Goal: Task Accomplishment & Management: Manage account settings

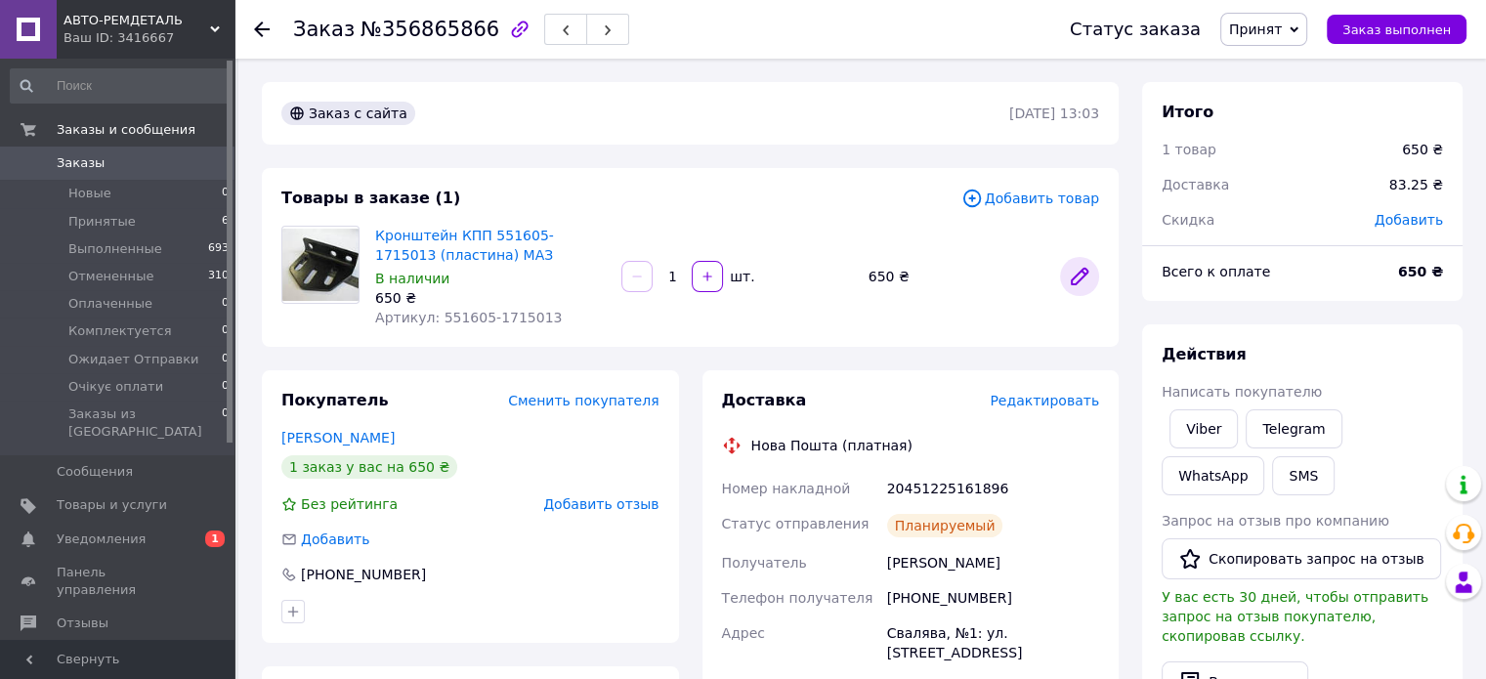
click at [1081, 290] on link at bounding box center [1079, 276] width 39 height 39
click at [166, 531] on span "Уведомления" at bounding box center [119, 540] width 124 height 18
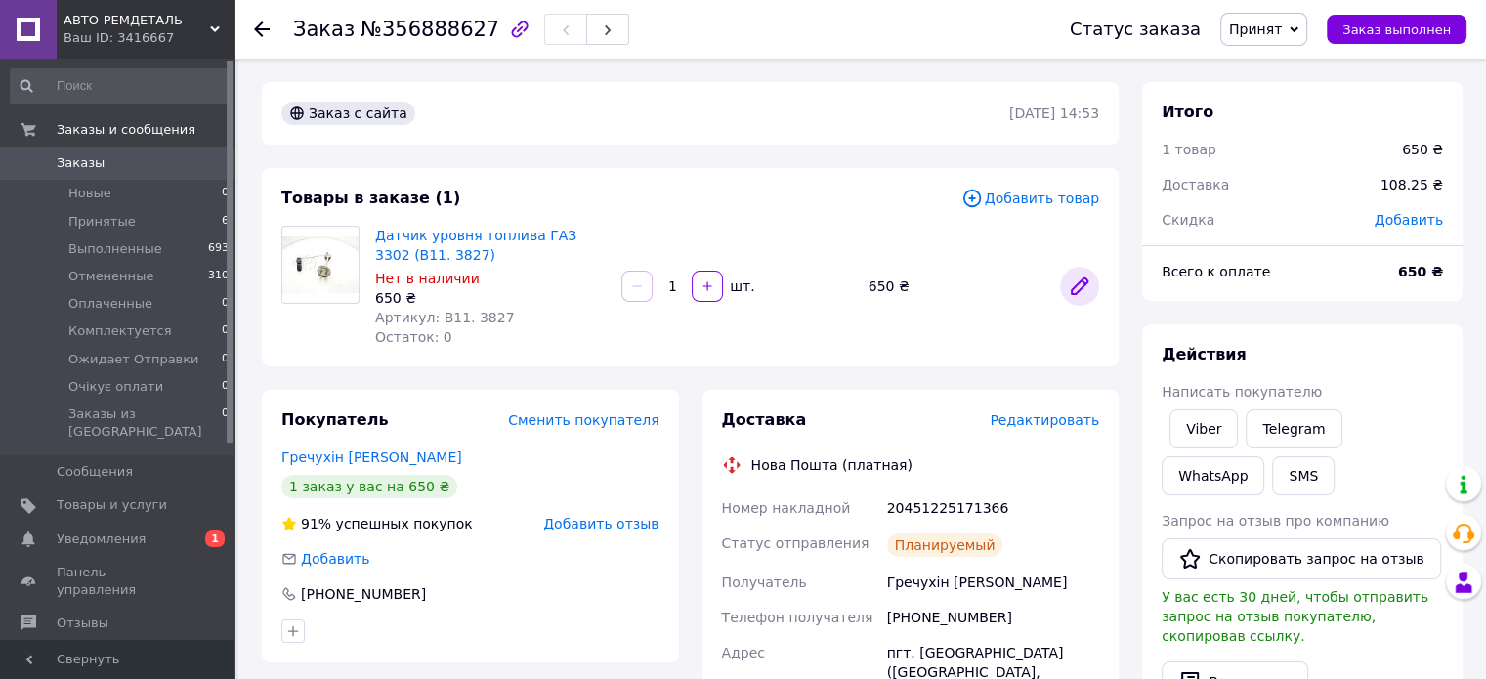
click at [1083, 285] on icon at bounding box center [1080, 287] width 16 height 16
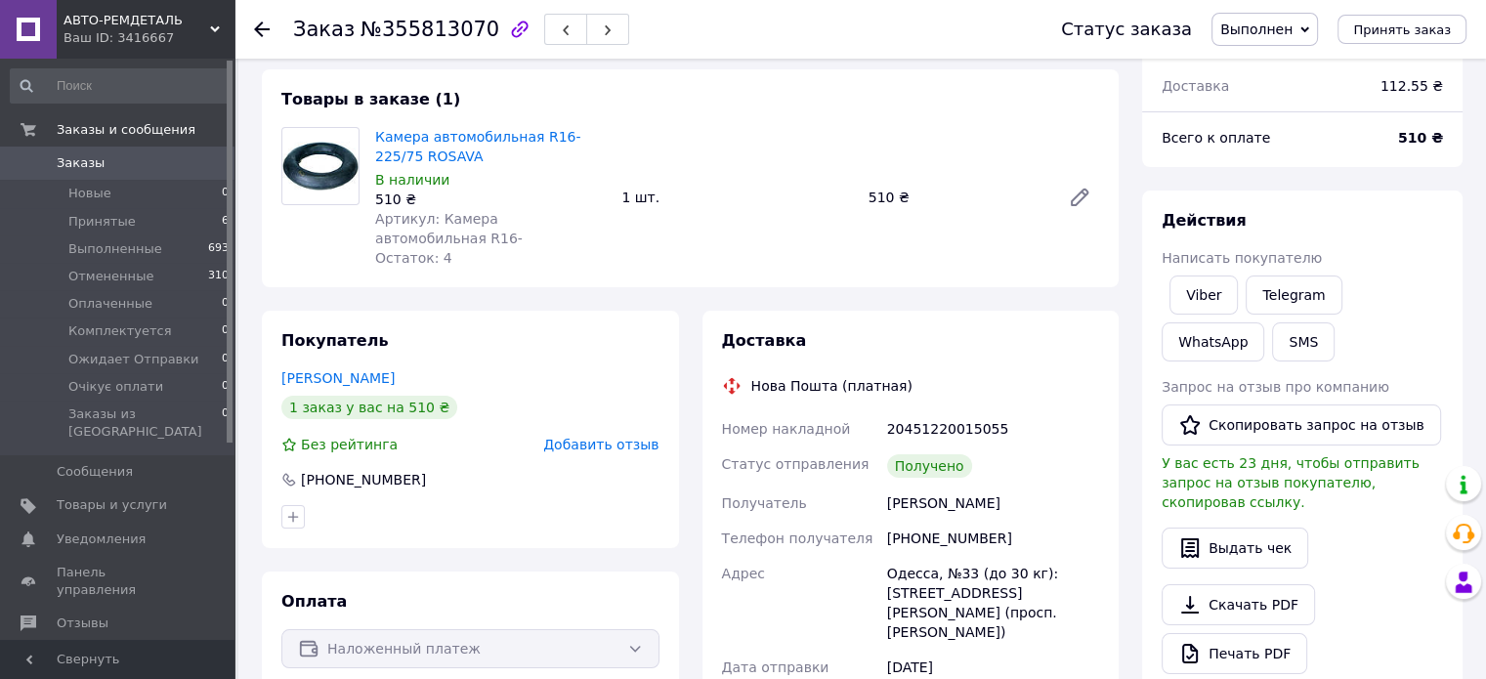
scroll to position [293, 0]
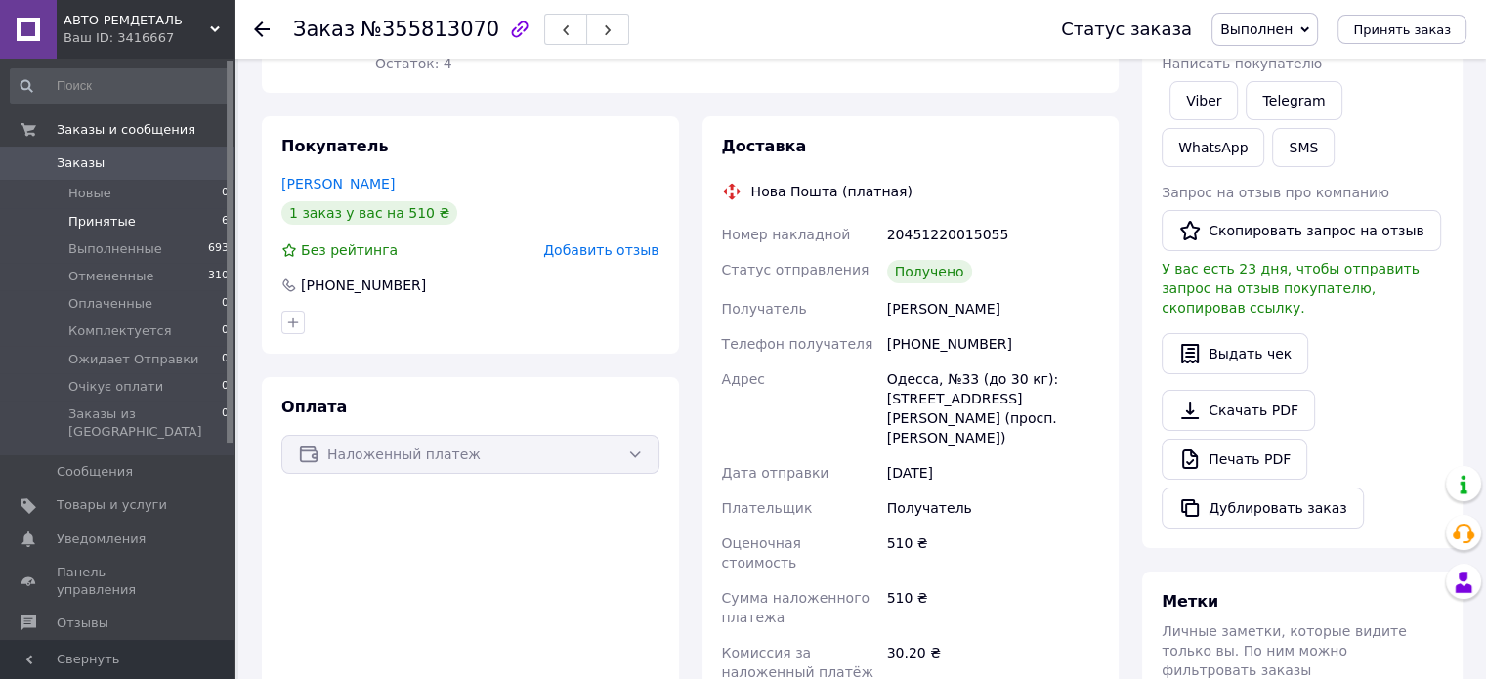
click at [168, 225] on li "Принятые 6" at bounding box center [120, 221] width 240 height 27
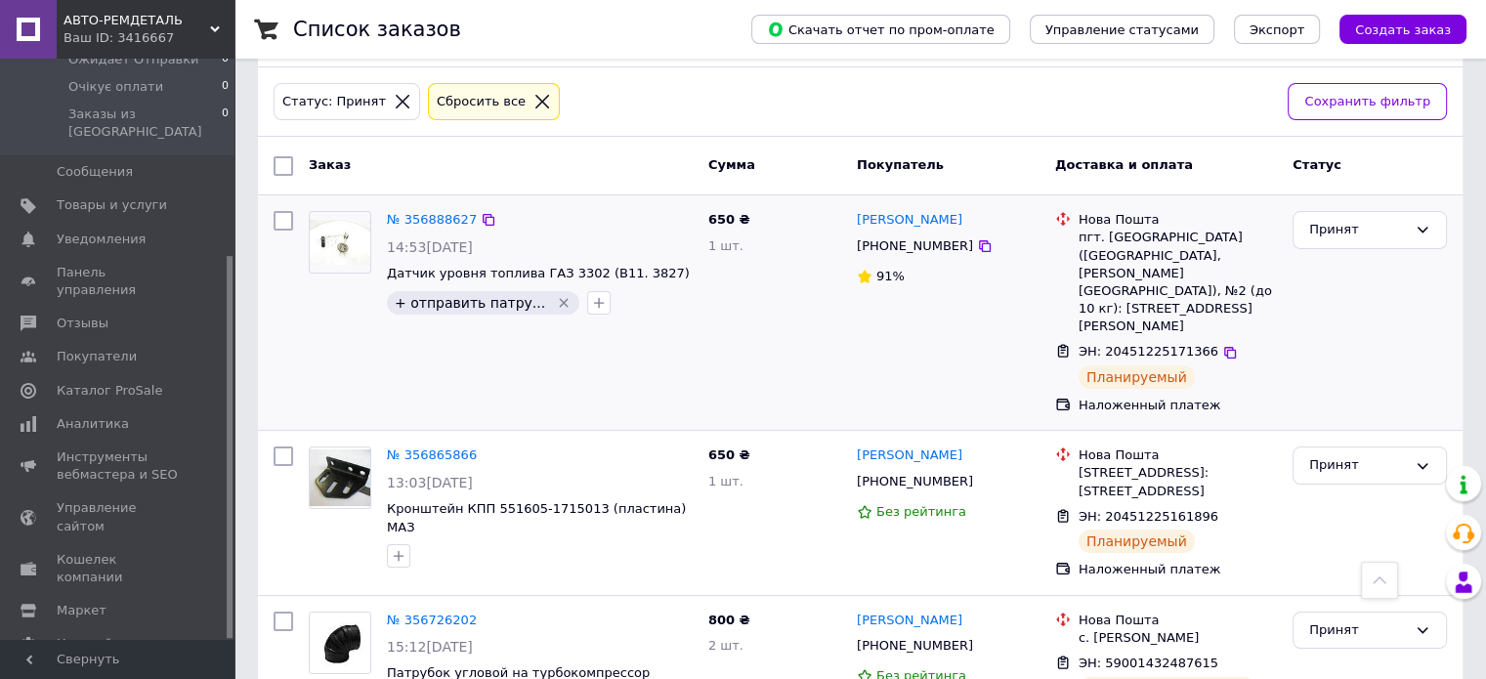
scroll to position [82, 0]
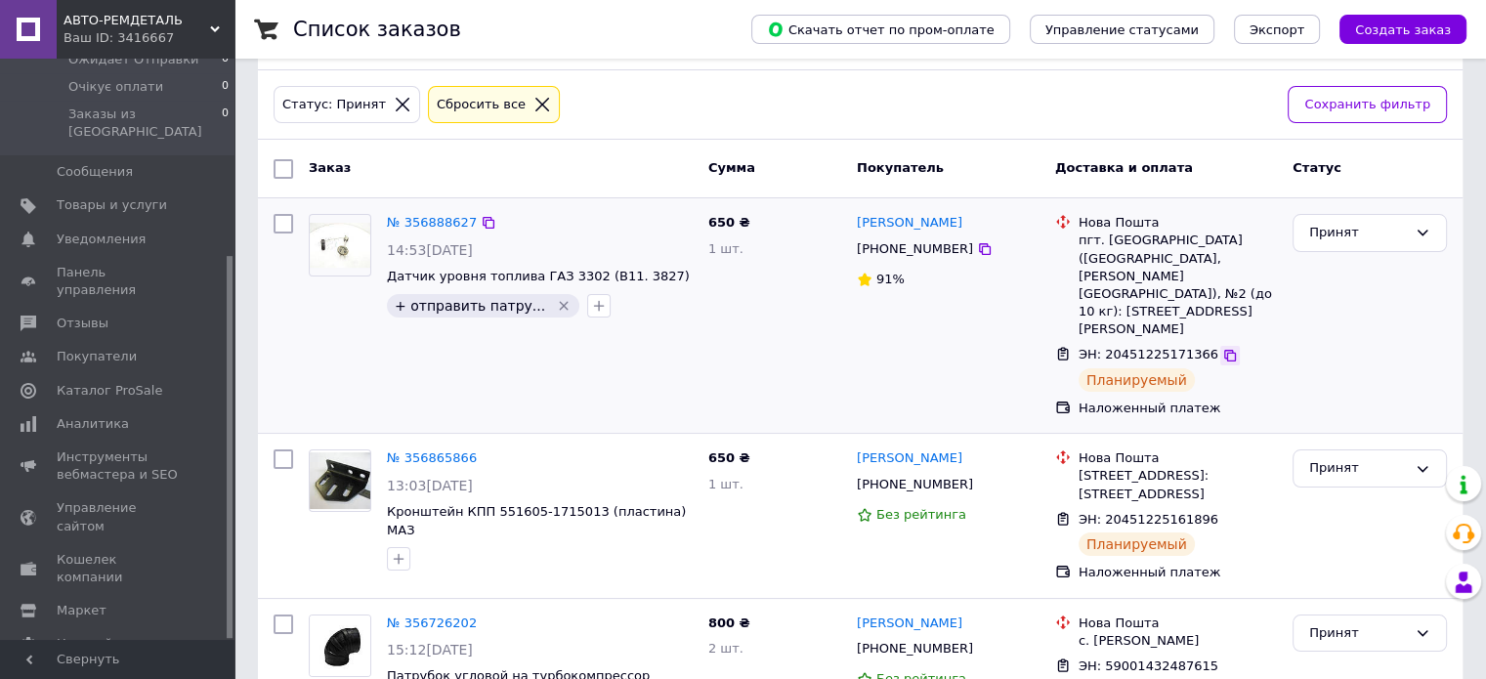
click at [1223, 348] on icon at bounding box center [1231, 356] width 16 height 16
